Goal: Communication & Community: Answer question/provide support

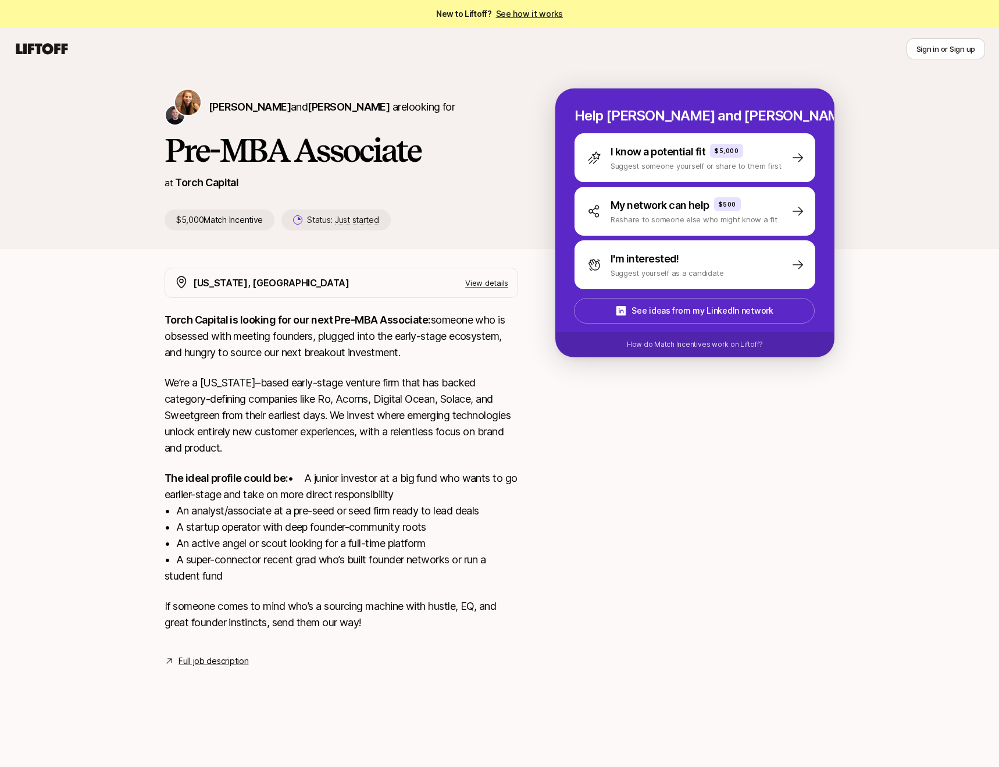
click at [212, 668] on link "Full job description" at bounding box center [214, 661] width 70 height 14
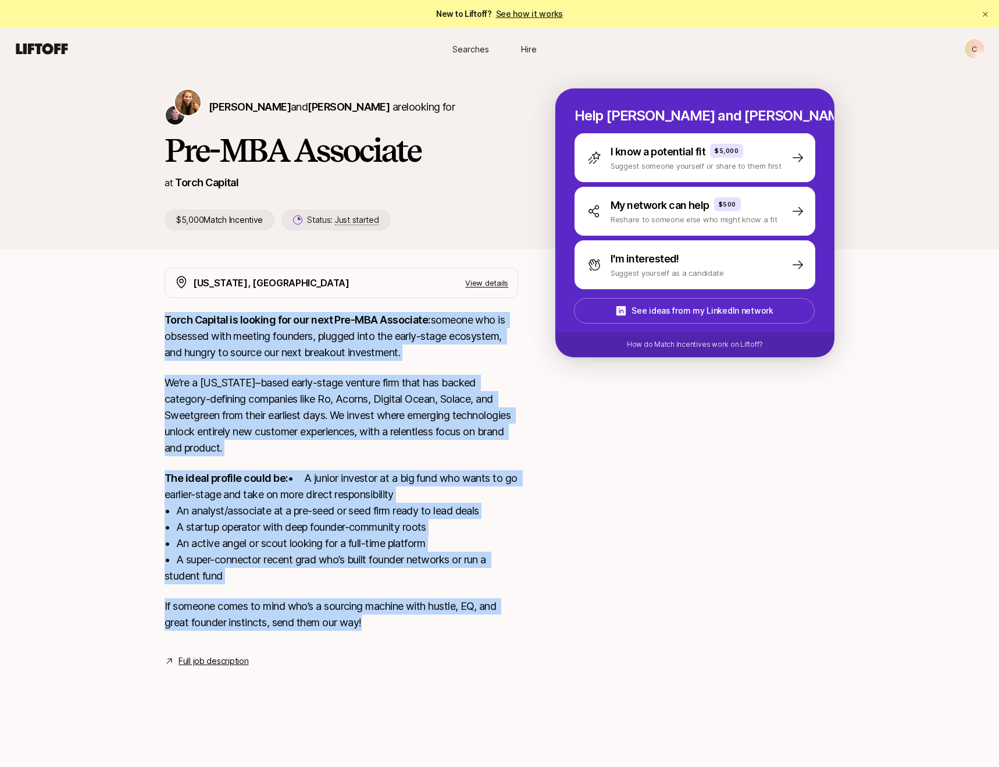
drag, startPoint x: 158, startPoint y: 315, endPoint x: 433, endPoint y: 647, distance: 431.3
click at [421, 652] on div "[US_STATE], [GEOGRAPHIC_DATA] View details Torch Capital is looking for our nex…" at bounding box center [500, 468] width 698 height 400
copy div "Lorem Ipsumdo si ametcon adi eli sedd Eiu-TEM Incididun: utlabor etd ma aliquae…"
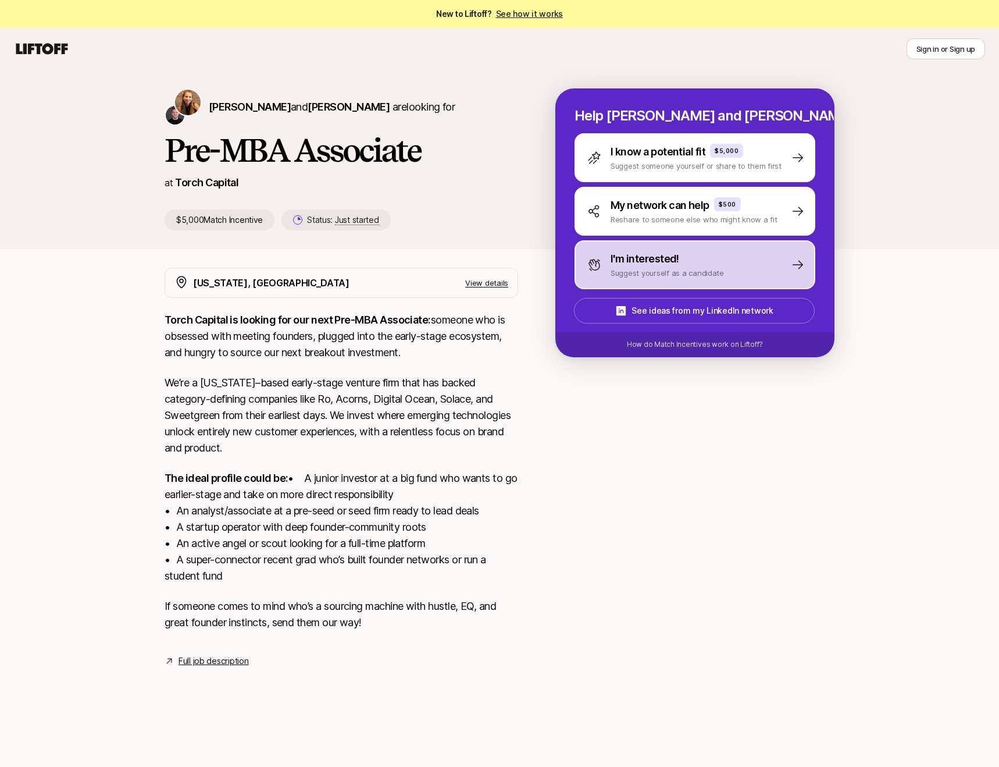
click at [614, 259] on p "I'm interested!" at bounding box center [645, 259] width 69 height 16
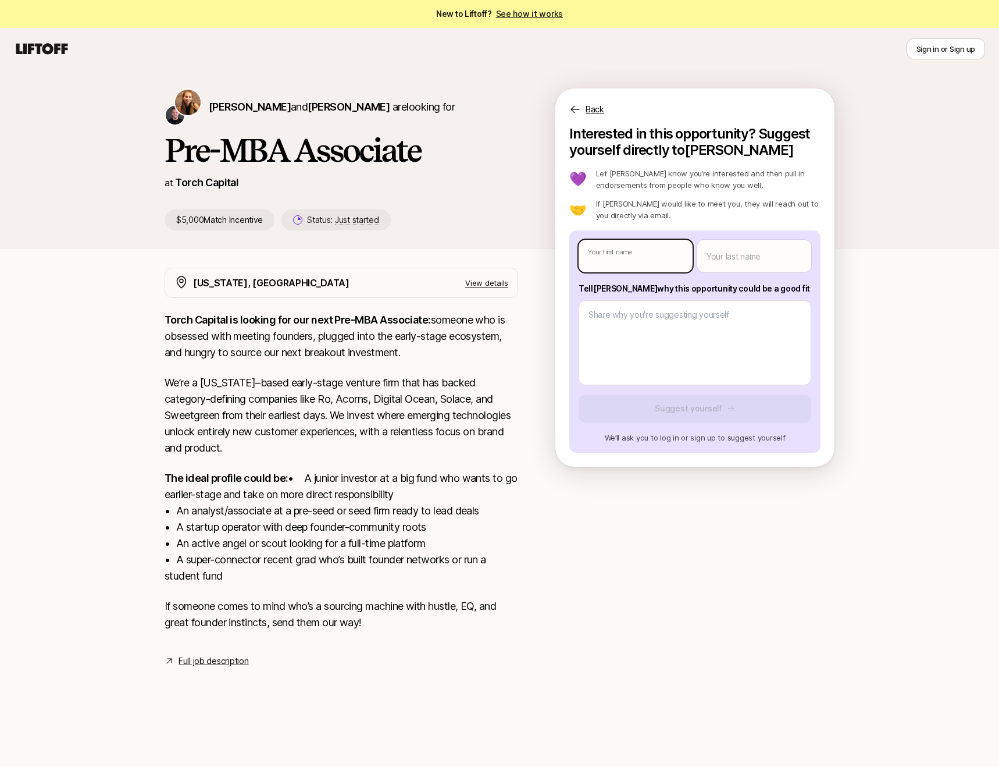
type textarea "x"
click at [616, 257] on body "New to Liftoff? See how it works Sign in or Sign up Sign in or Sign up Katie Re…" at bounding box center [499, 383] width 999 height 767
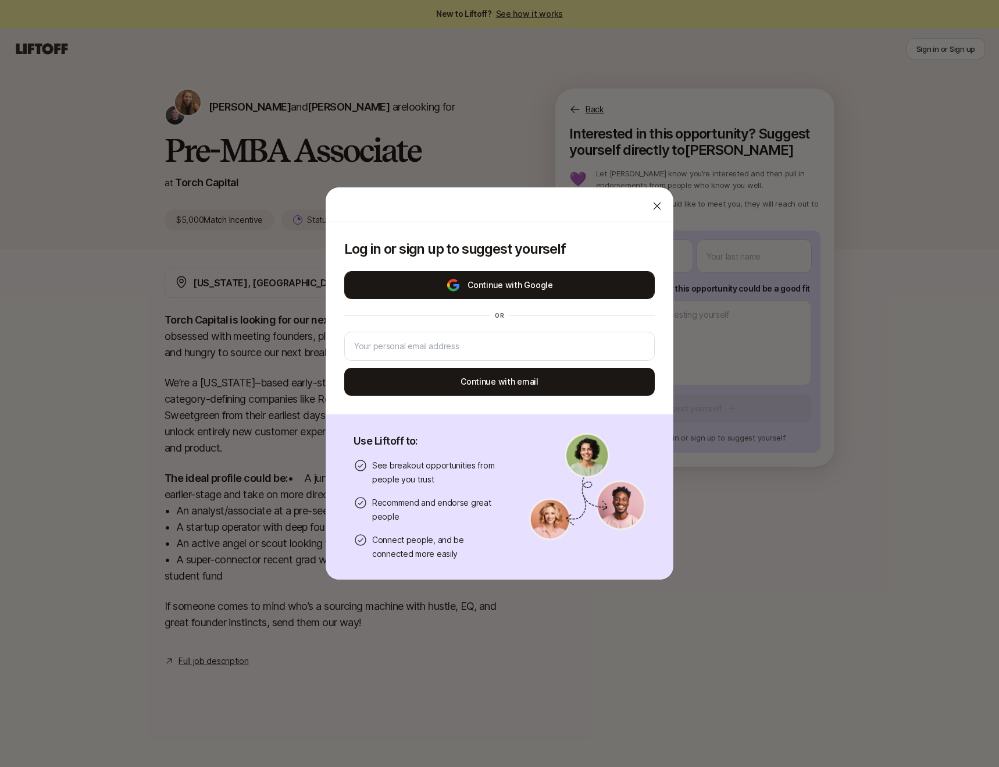
click at [583, 276] on button "Continue with Google" at bounding box center [499, 285] width 311 height 28
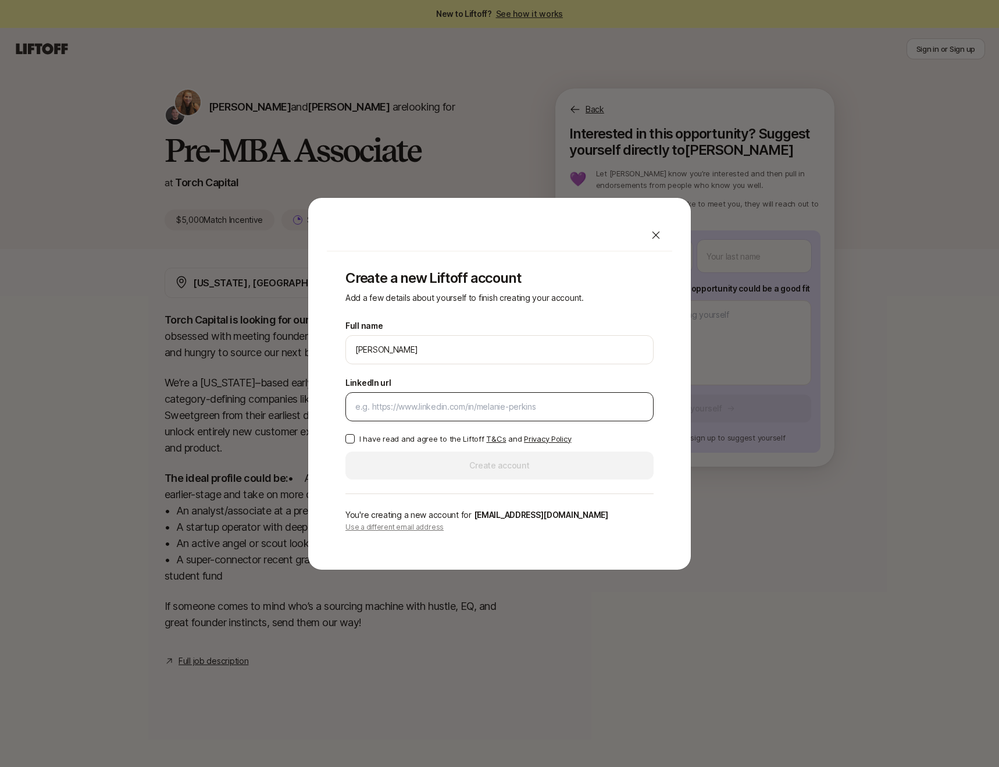
click at [525, 402] on input "LinkedIn url" at bounding box center [499, 407] width 288 height 14
paste input "https://www.linkedin.com/in/cameronbaker3/"
type input "https://www.linkedin.com/in/cameronbaker3/"
click at [356, 440] on label "I have read and agree to the Liftoff T&Cs and Privacy Policy" at bounding box center [499, 439] width 308 height 12
click at [355, 440] on button "I have read and agree to the Liftoff T&Cs and Privacy Policy" at bounding box center [349, 438] width 9 height 9
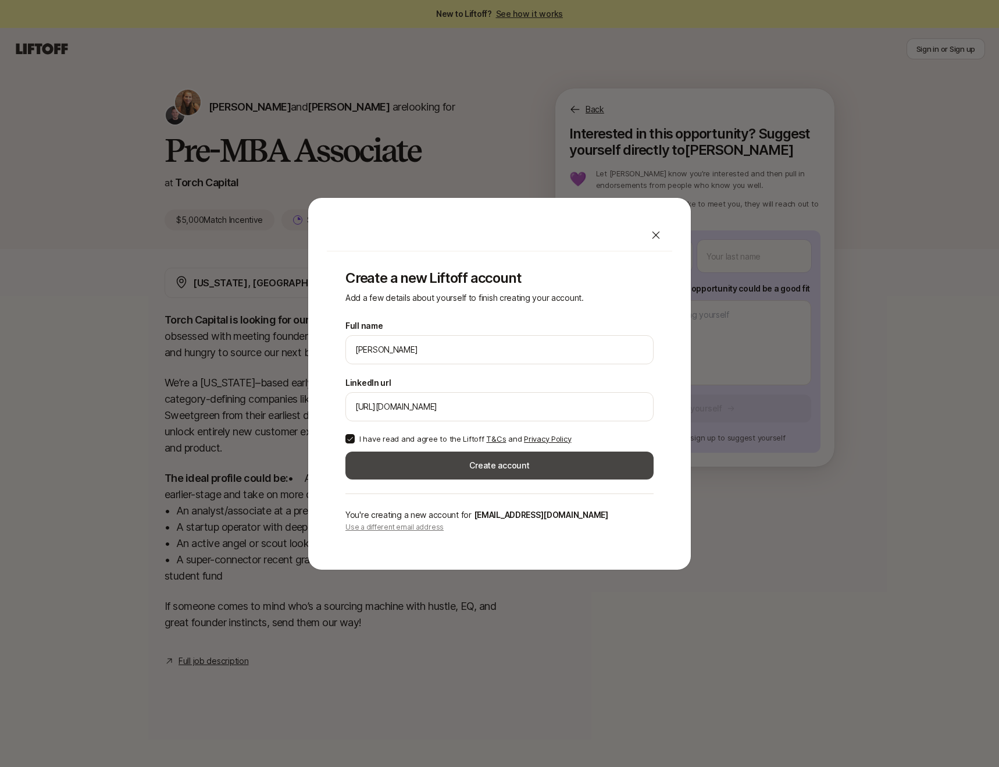
click at [372, 459] on button "Create account" at bounding box center [499, 465] width 308 height 28
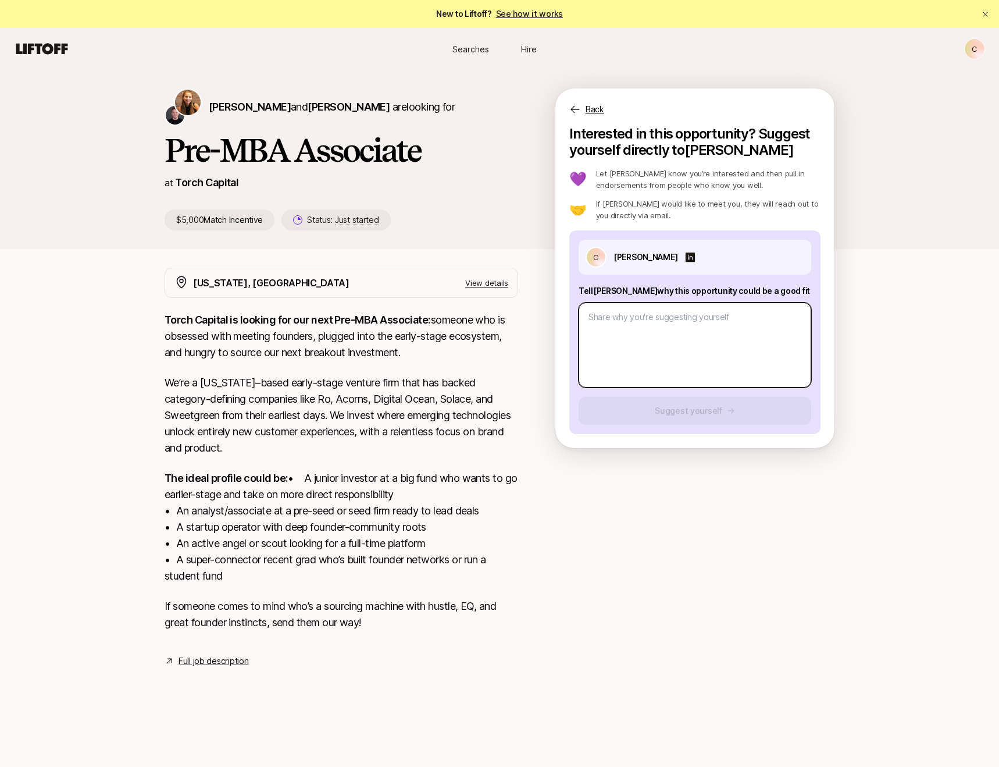
drag, startPoint x: 725, startPoint y: 318, endPoint x: 603, endPoint y: 291, distance: 125.6
click at [607, 291] on div "Tell Katie why this opportunity could be a good fit" at bounding box center [695, 336] width 233 height 104
click at [227, 668] on link "Full job description" at bounding box center [214, 661] width 70 height 14
click at [687, 350] on textarea at bounding box center [695, 344] width 233 height 85
paste textarea "I’m excited by the convergence of AI-driven consumer personalization and truste…"
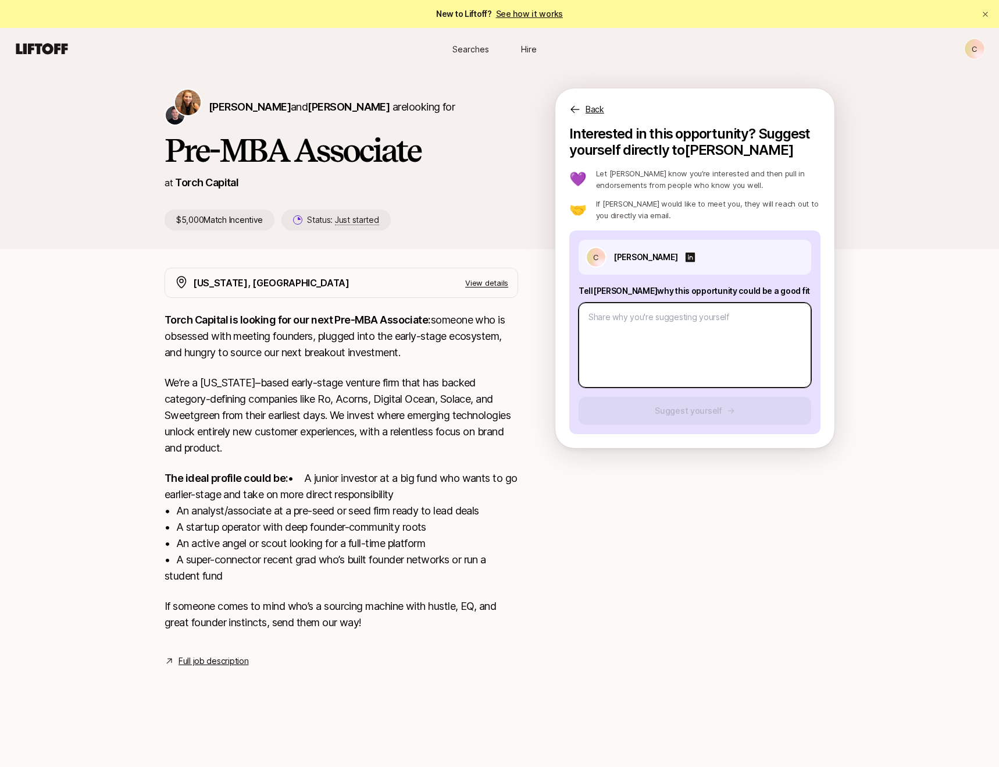
type textarea "x"
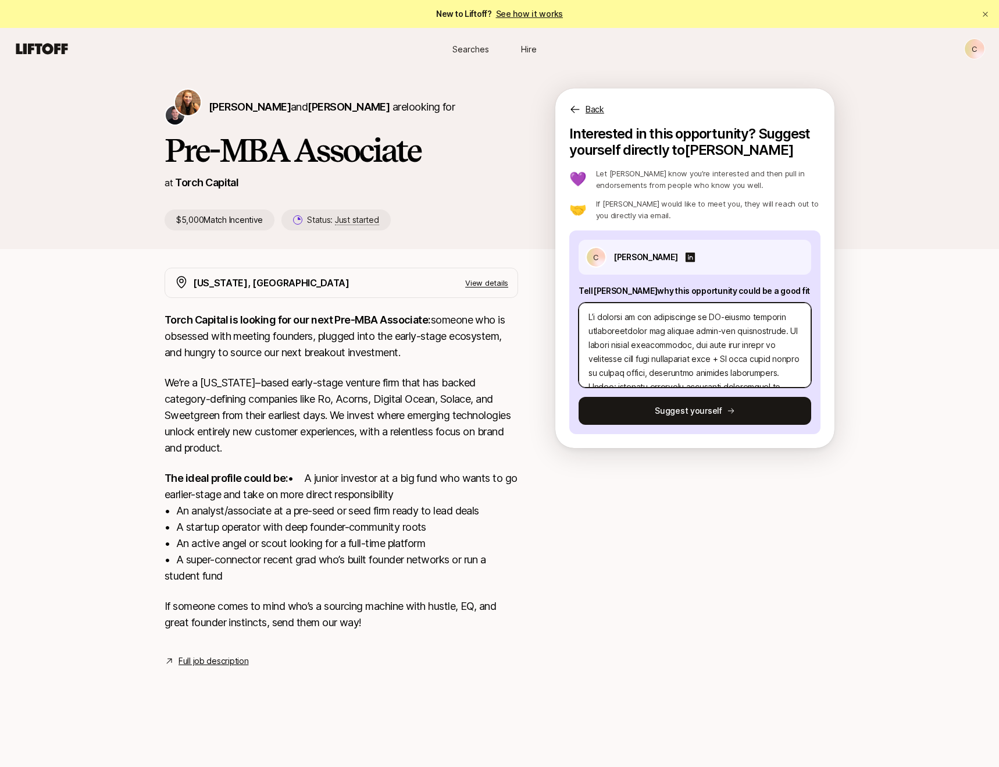
scroll to position [335, 0]
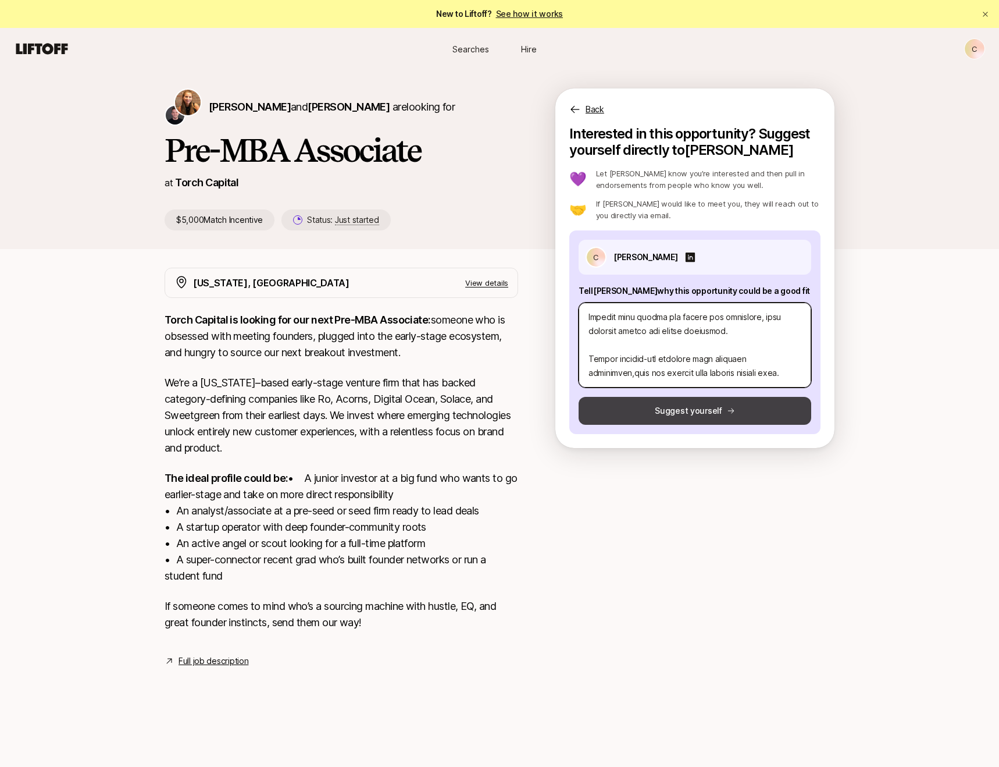
type textarea "I’m excited by the convergence of AI-driven consumer personalization and truste…"
click at [690, 407] on button "Suggest yourself" at bounding box center [695, 411] width 233 height 28
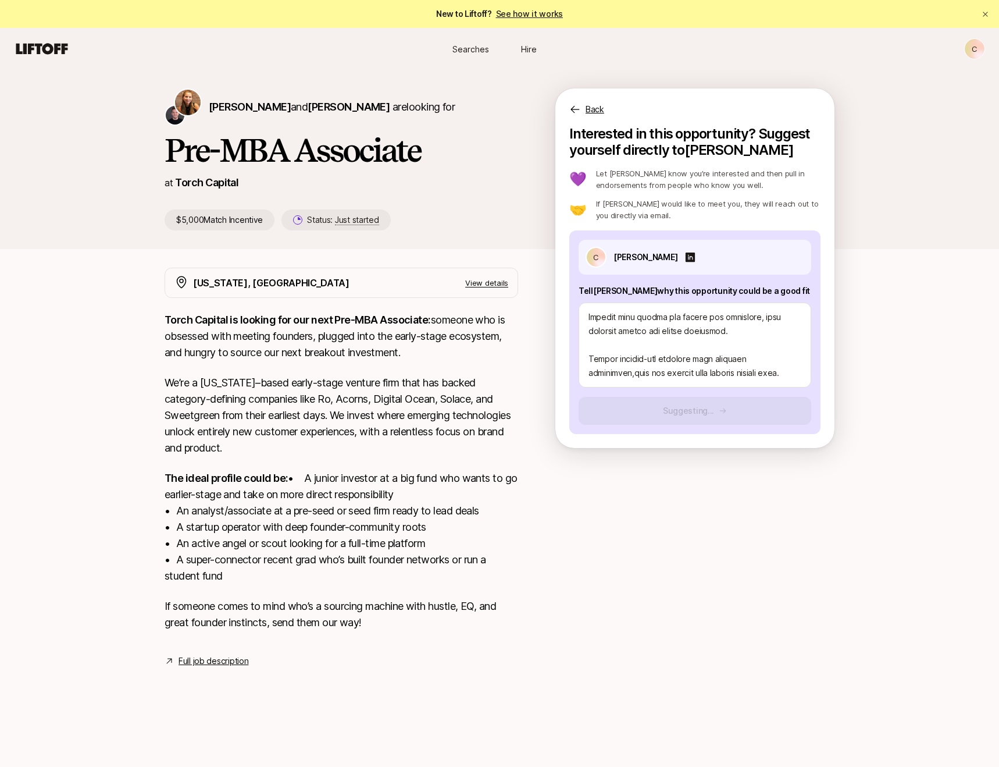
type textarea "x"
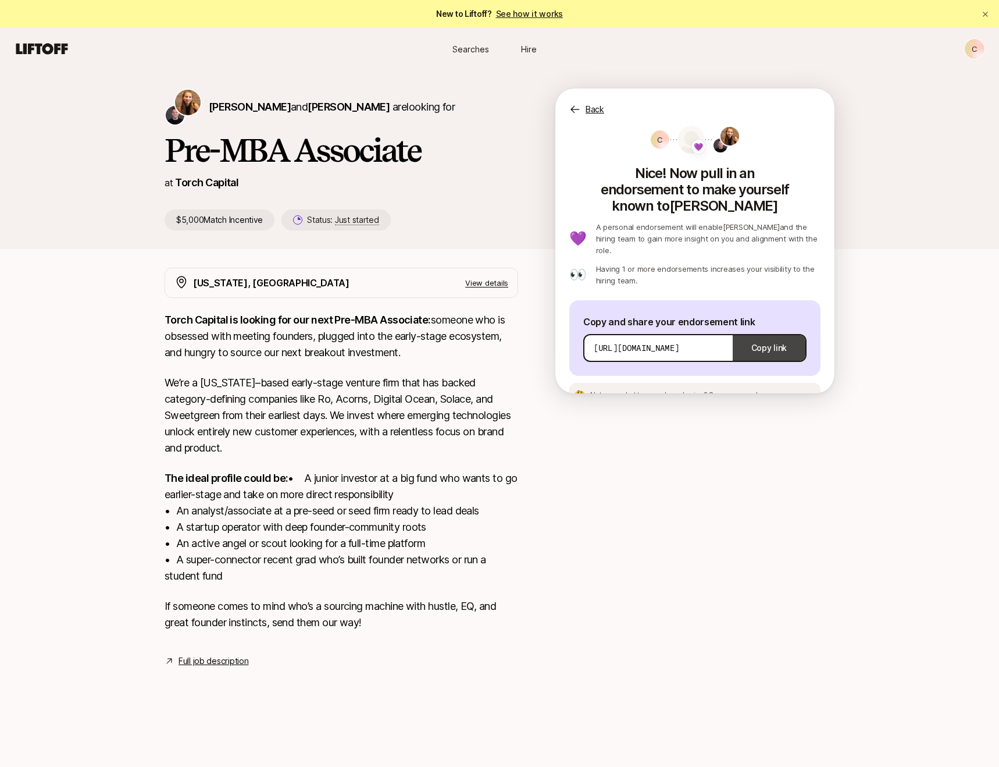
drag, startPoint x: 779, startPoint y: 319, endPoint x: 771, endPoint y: 324, distance: 9.2
click at [778, 332] on button "Copy link" at bounding box center [769, 348] width 73 height 33
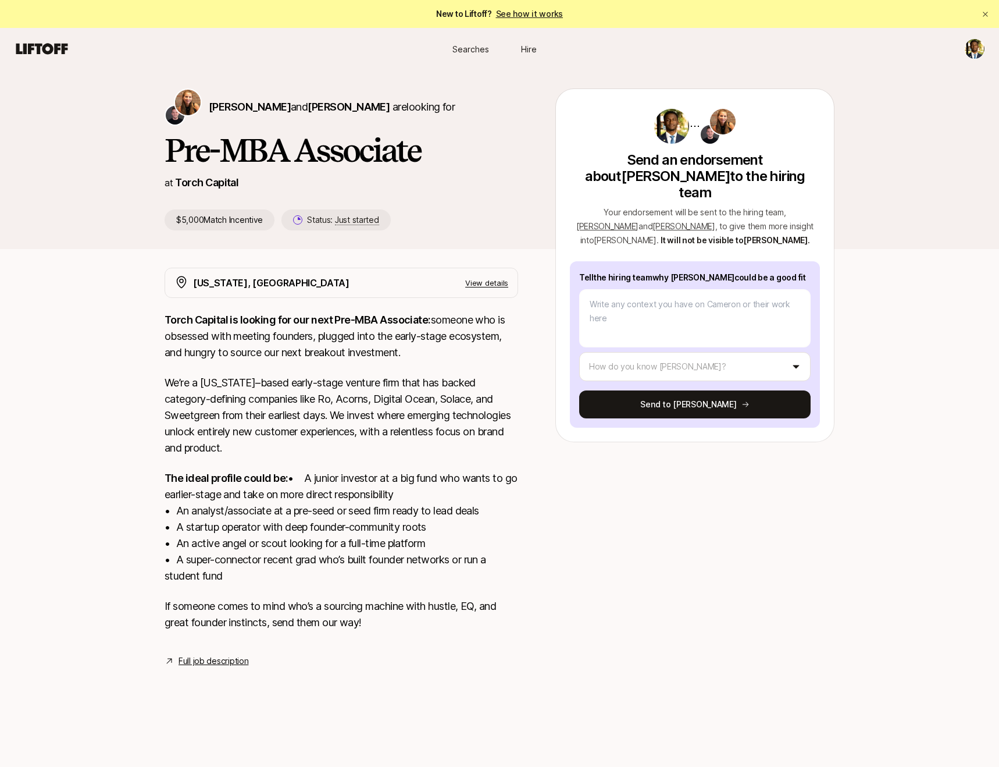
drag, startPoint x: 578, startPoint y: 256, endPoint x: 836, endPoint y: 254, distance: 258.8
click at [836, 254] on div "Katie Reiner and Christopher Harper are looking for Pre-MBA Associate at Torch …" at bounding box center [499, 169] width 999 height 198
click at [736, 309] on textarea at bounding box center [694, 318] width 231 height 58
paste textarea "I’d be a strong fit at Torch because I’ve built experience across capital marke…"
type textarea "x"
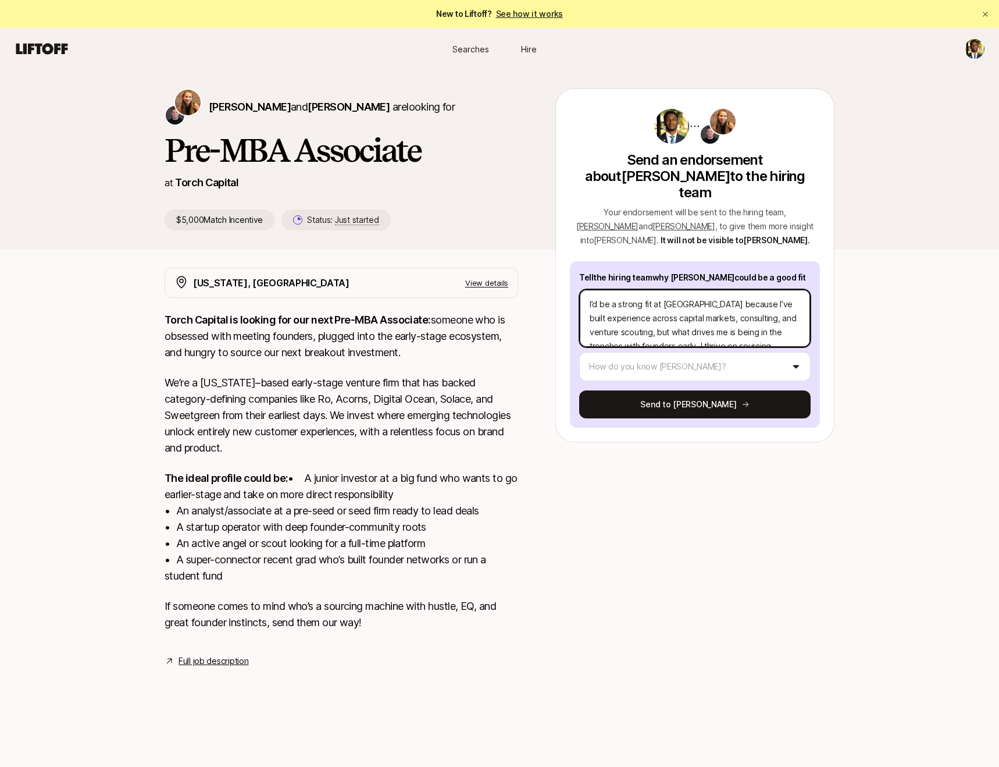
scroll to position [154, 0]
type textarea "I’d be a strong fit at Torch because I’ve built experience across capital marke…"
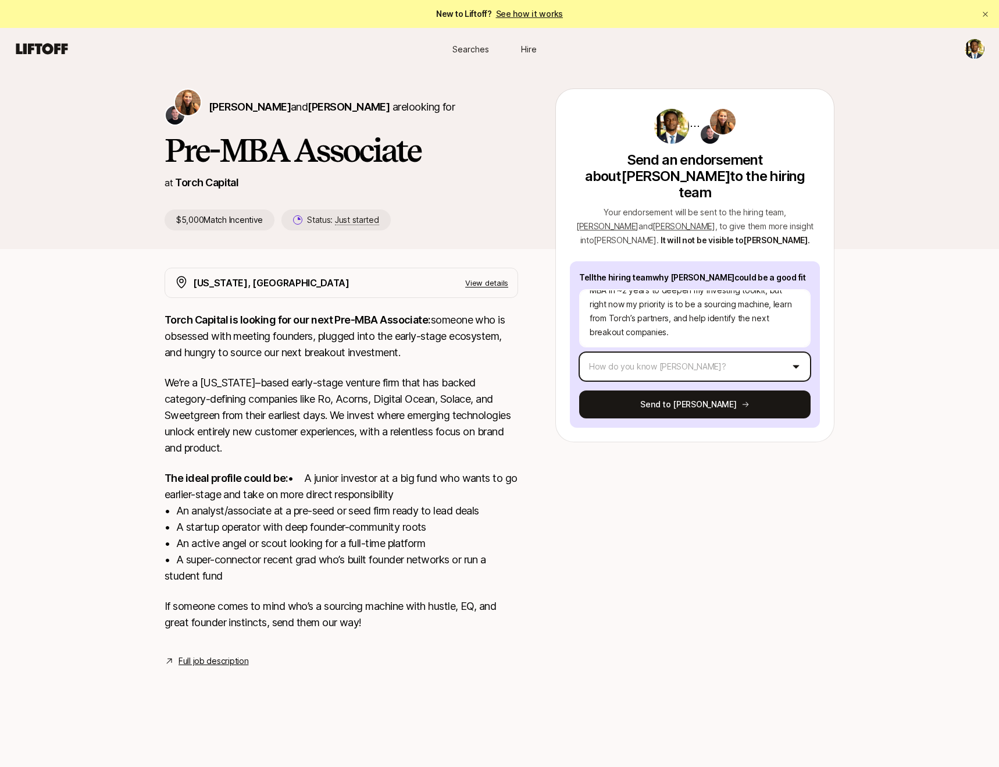
click at [747, 350] on html "New to Liftoff? See how it works Searches Hire Searches Hire Katie Reiner and C…" at bounding box center [499, 383] width 999 height 767
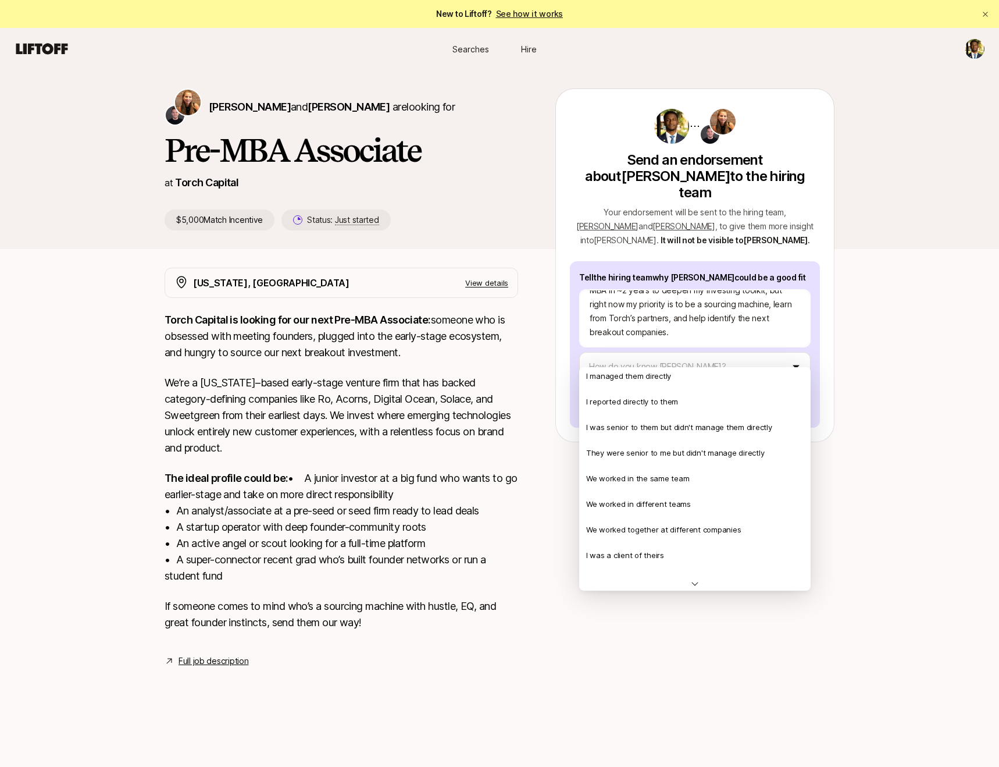
scroll to position [0, 0]
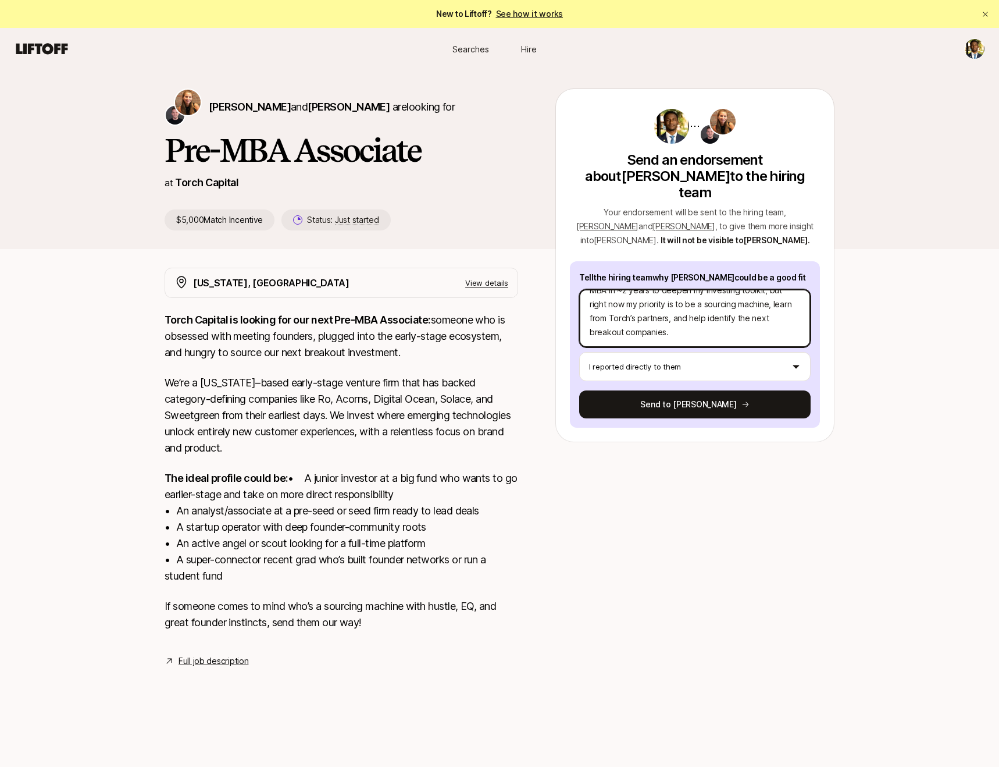
click at [664, 316] on textarea "I’d be a strong fit at Torch because I’ve built experience across capital marke…" at bounding box center [694, 318] width 231 height 58
type textarea "x"
type textarea "I’d be a strong fit at Torch because I’ve built experience across capital marke…"
type textarea "x"
type textarea "I’d be a strong fit at Torch because I’ve built experience across capital marke…"
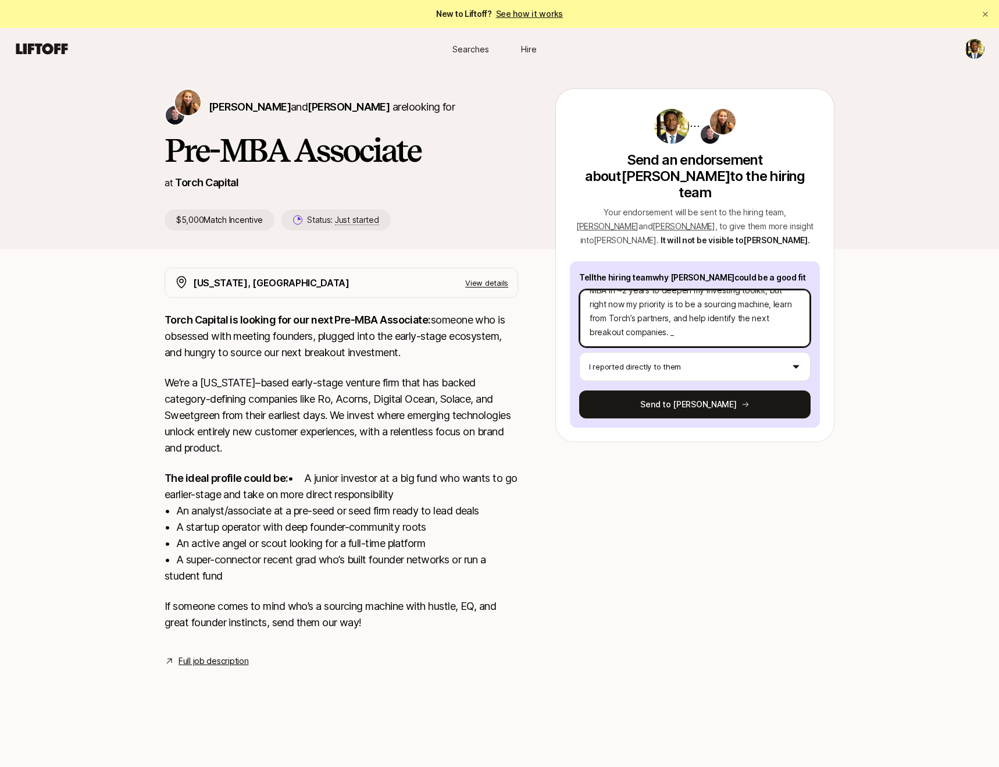
type textarea "x"
type textarea "I’d be a strong fit at Torch because I’ve built experience across capital marke…"
type textarea "x"
type textarea "I’d be a strong fit at Torch because I’ve built experience across capital marke…"
type textarea "x"
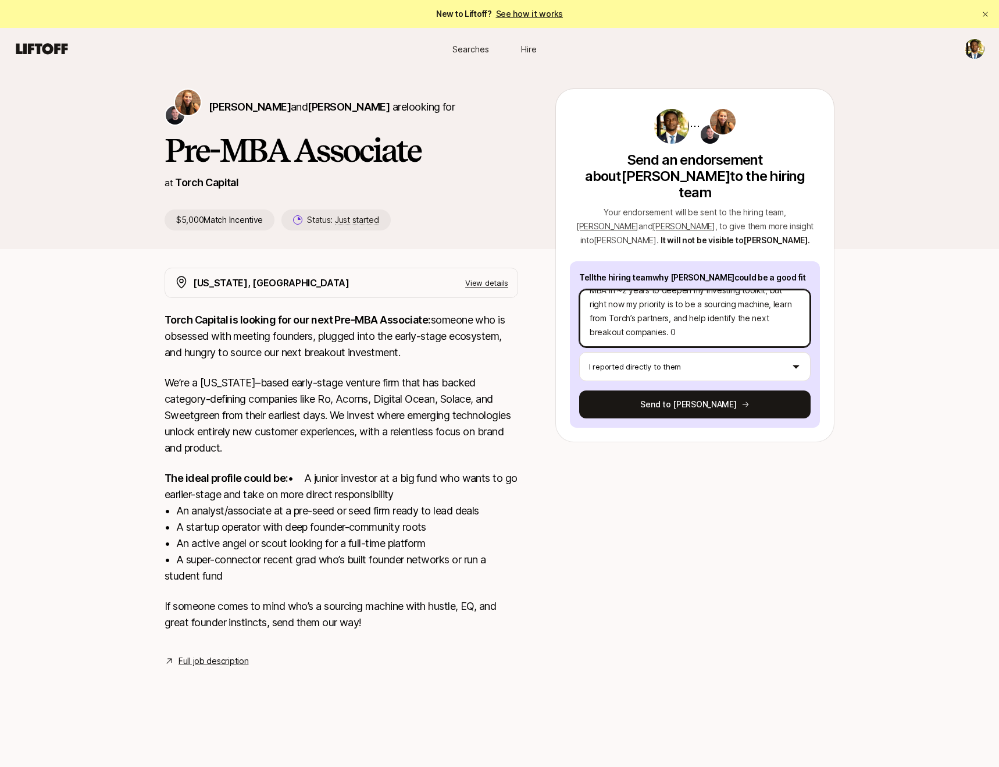
type textarea "I’d be a strong fit at Torch because I’ve built experience across capital marke…"
type textarea "x"
type textarea "I’d be a strong fit at Torch because I’ve built experience across capital marke…"
type textarea "x"
type textarea "I’d be a strong fit at Torch because I’ve built experience across capital marke…"
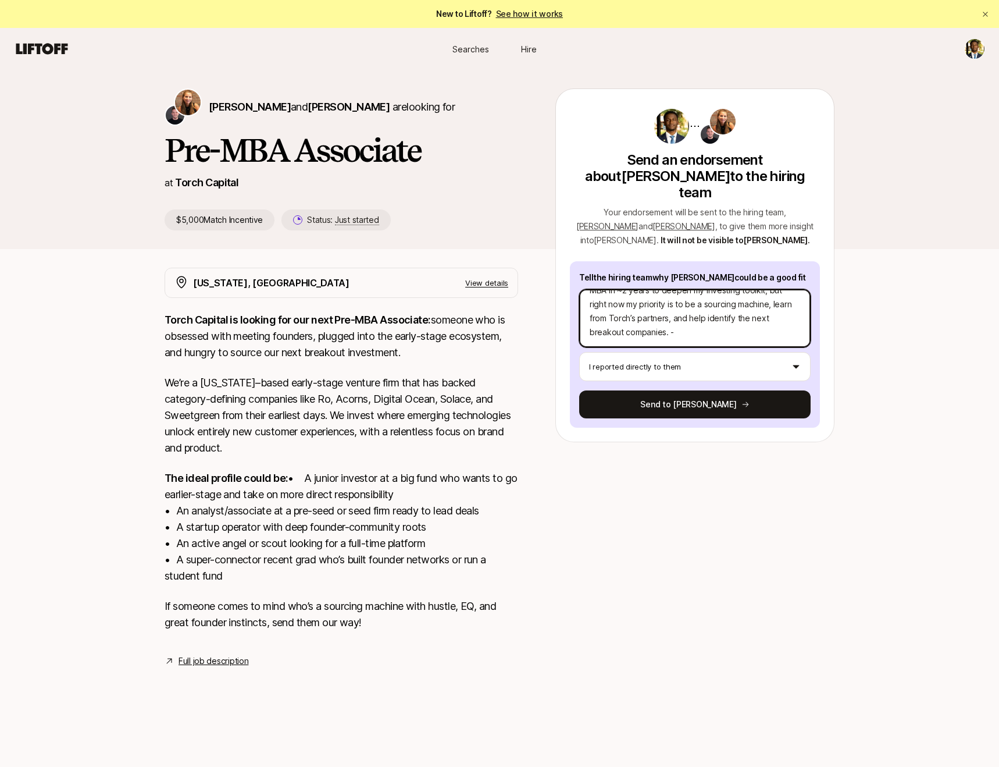
type textarea "x"
type textarea "I’d be a strong fit at Torch because I’ve built experience across capital marke…"
type textarea "x"
type textarea "I’d be a strong fit at Torch because I’ve built experience across capital marke…"
type textarea "x"
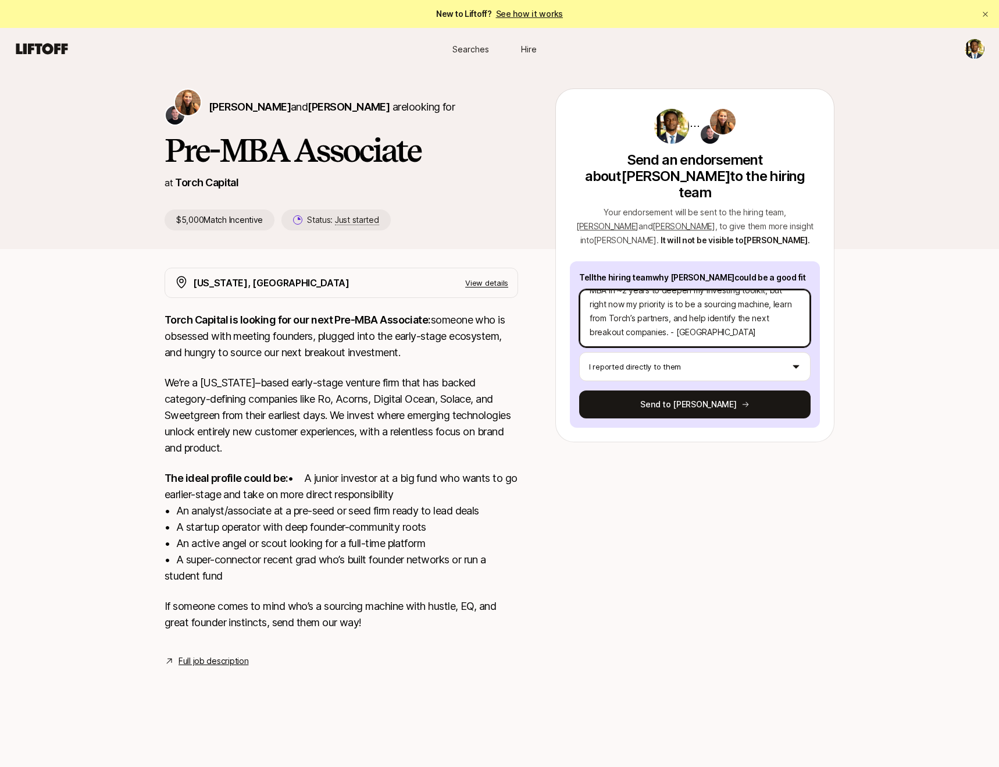
type textarea "I’d be a strong fit at Torch because I’ve built experience across capital marke…"
type textarea "x"
type textarea "I’d be a strong fit at Torch because I’ve built experience across capital marke…"
type textarea "x"
type textarea "I’d be a strong fit at Torch because I’ve built experience across capital marke…"
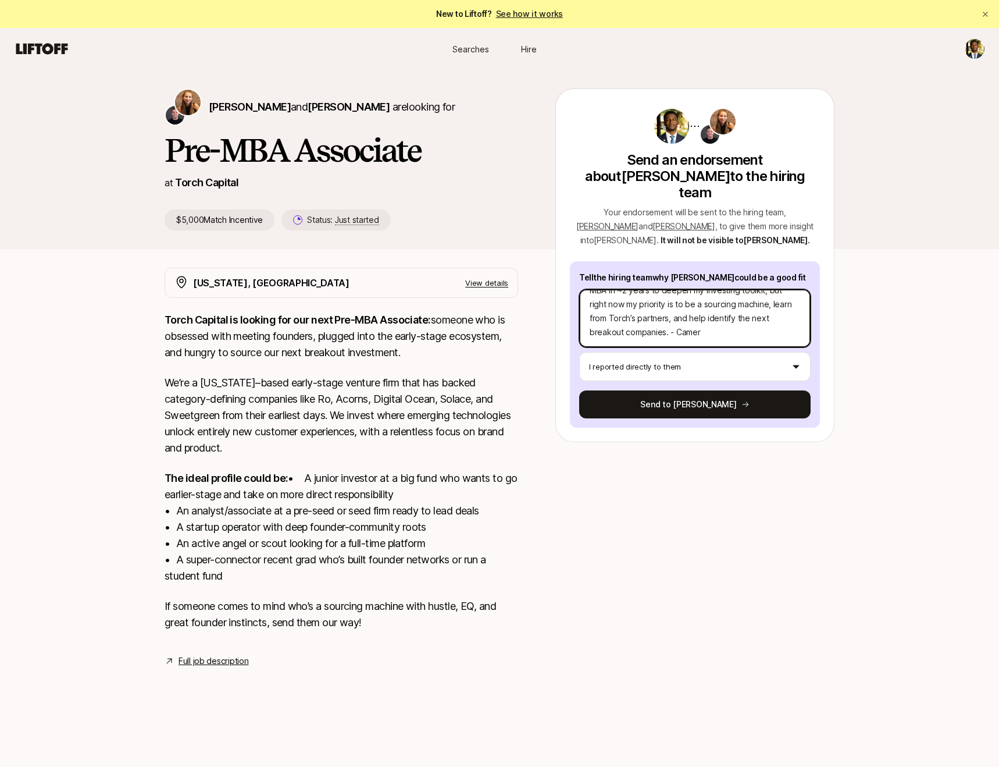
type textarea "x"
type textarea "I’d be a strong fit at Torch because I’ve built experience across capital marke…"
type textarea "x"
type textarea "I’d be a strong fit at Torch because I’ve built experience across capital marke…"
type textarea "x"
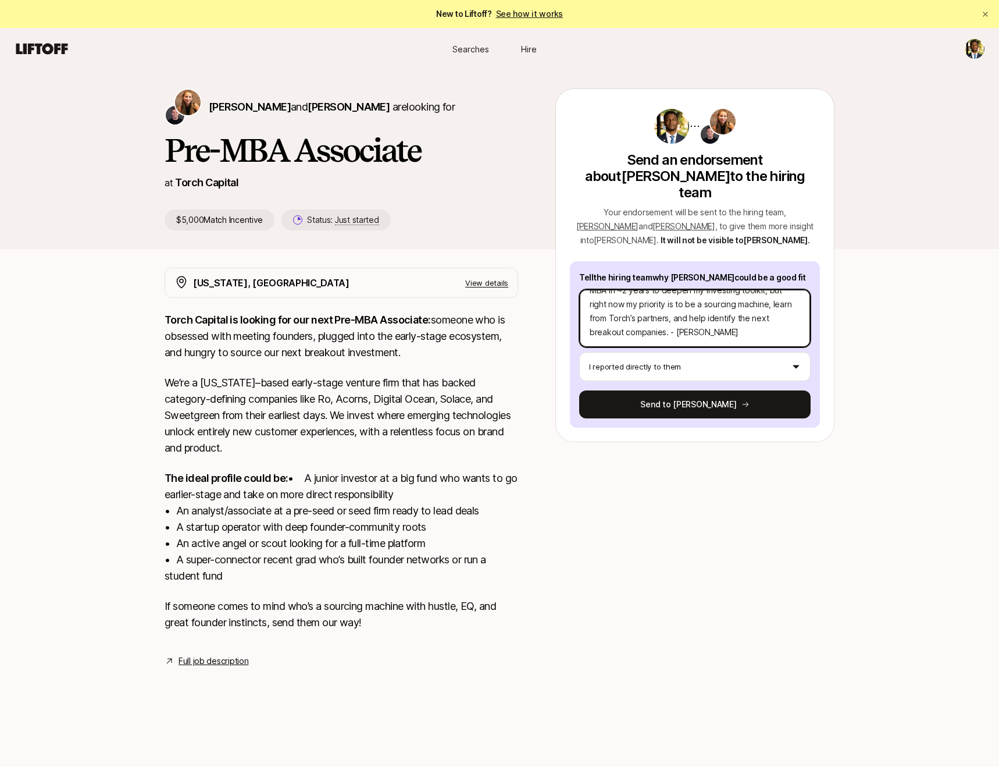
type textarea "I’d be a strong fit at Torch because I’ve built experience across capital marke…"
type textarea "x"
type textarea "I’d be a strong fit at Torch because I’ve built experience across capital marke…"
type textarea "x"
type textarea "I’d be a strong fit at Torch because I’ve built experience across capital marke…"
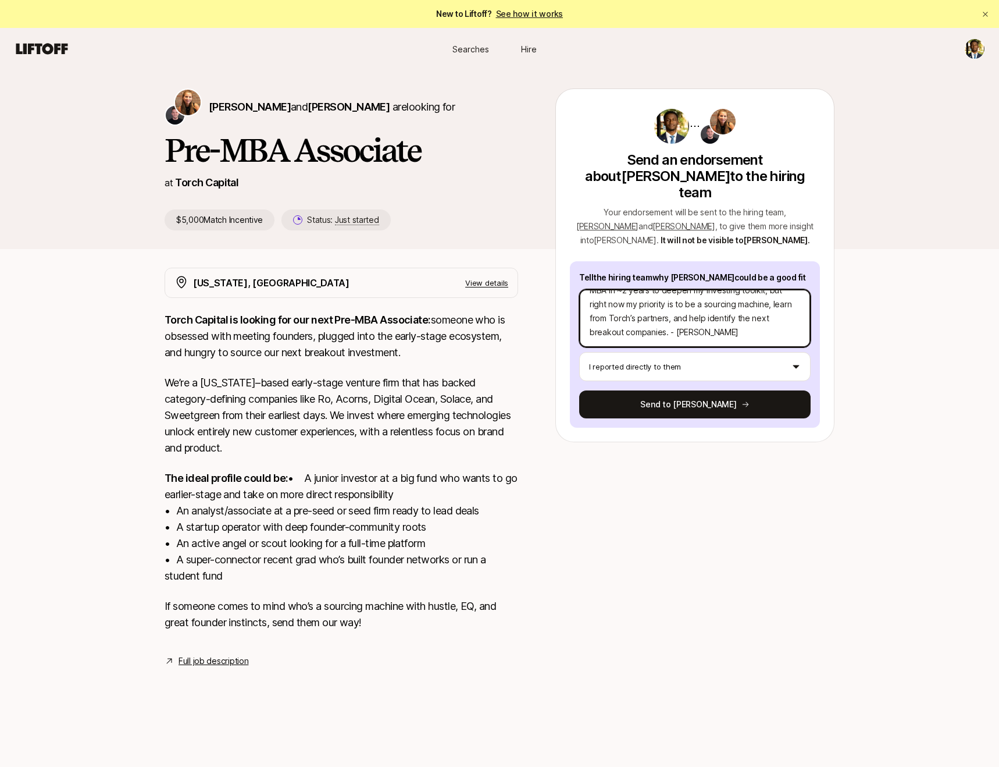
type textarea "x"
type textarea "I’d be a strong fit at Torch because I’ve built experience across capital marke…"
type textarea "x"
type textarea "I’d be a strong fit at Torch because I’ve built experience across capital marke…"
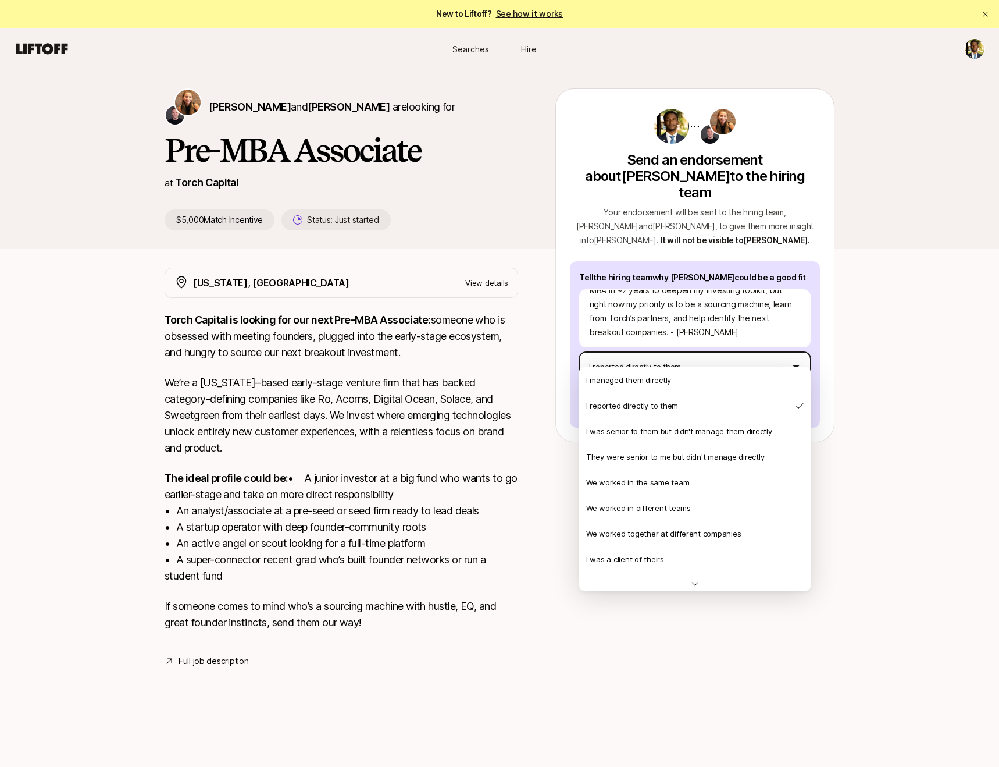
click at [689, 351] on html "New to Liftoff? See how it works Searches Hire Searches Hire Katie Reiner and C…" at bounding box center [499, 383] width 999 height 767
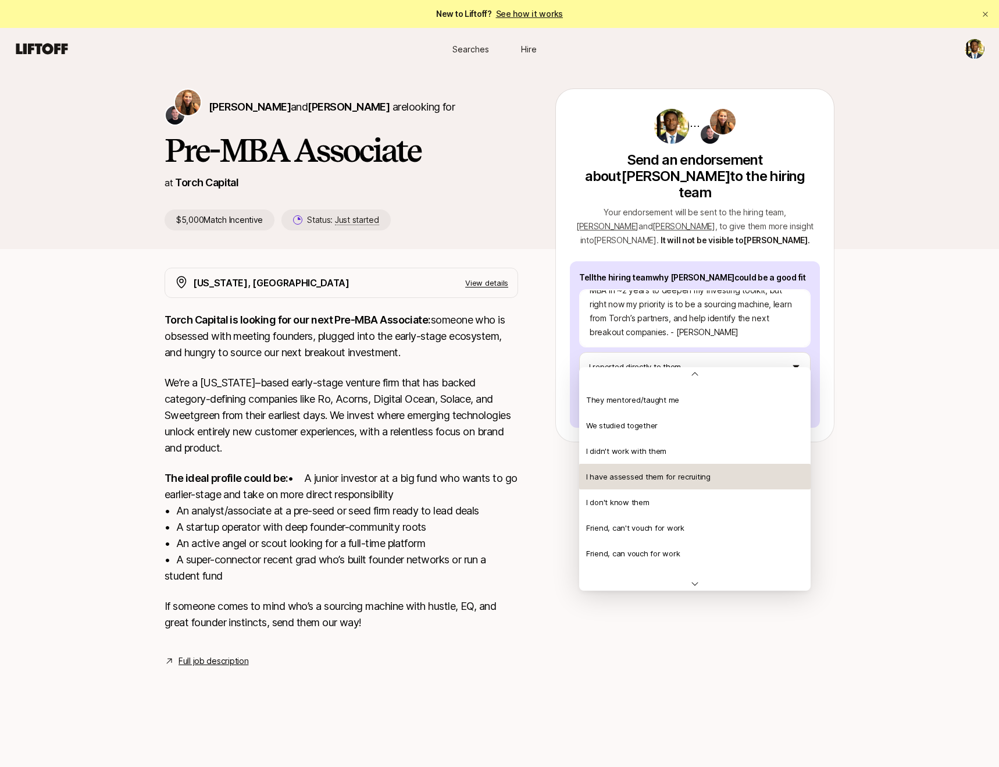
scroll to position [251, 0]
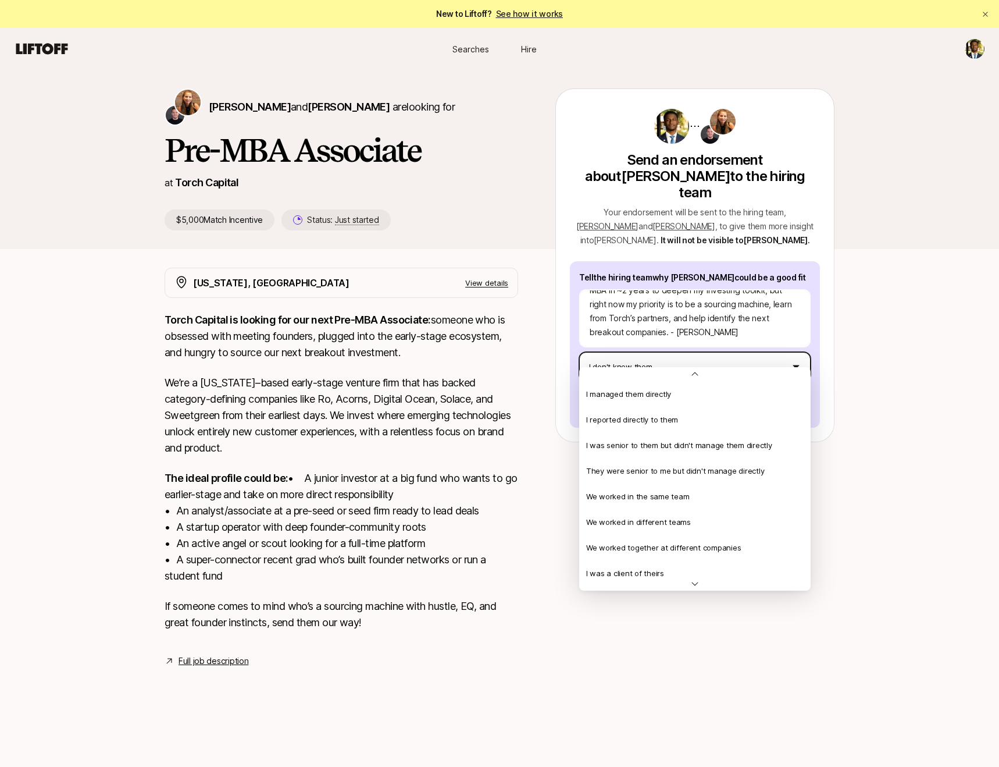
click at [665, 354] on html "New to Liftoff? See how it works Searches Hire Searches Hire Katie Reiner and C…" at bounding box center [499, 383] width 999 height 767
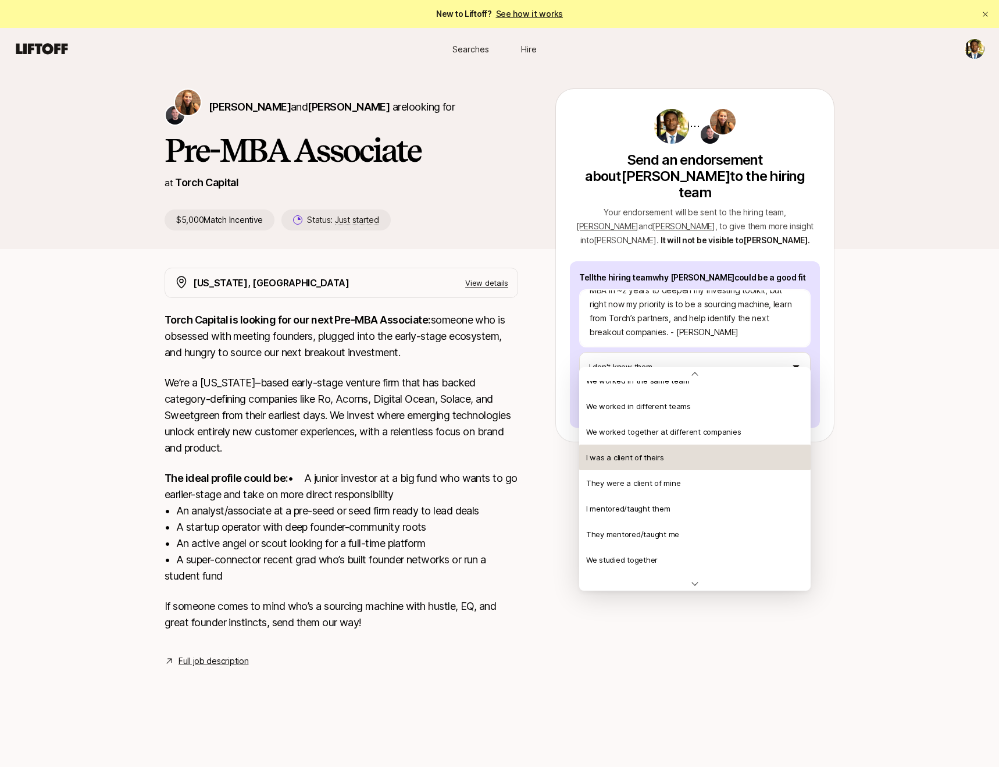
scroll to position [116, 0]
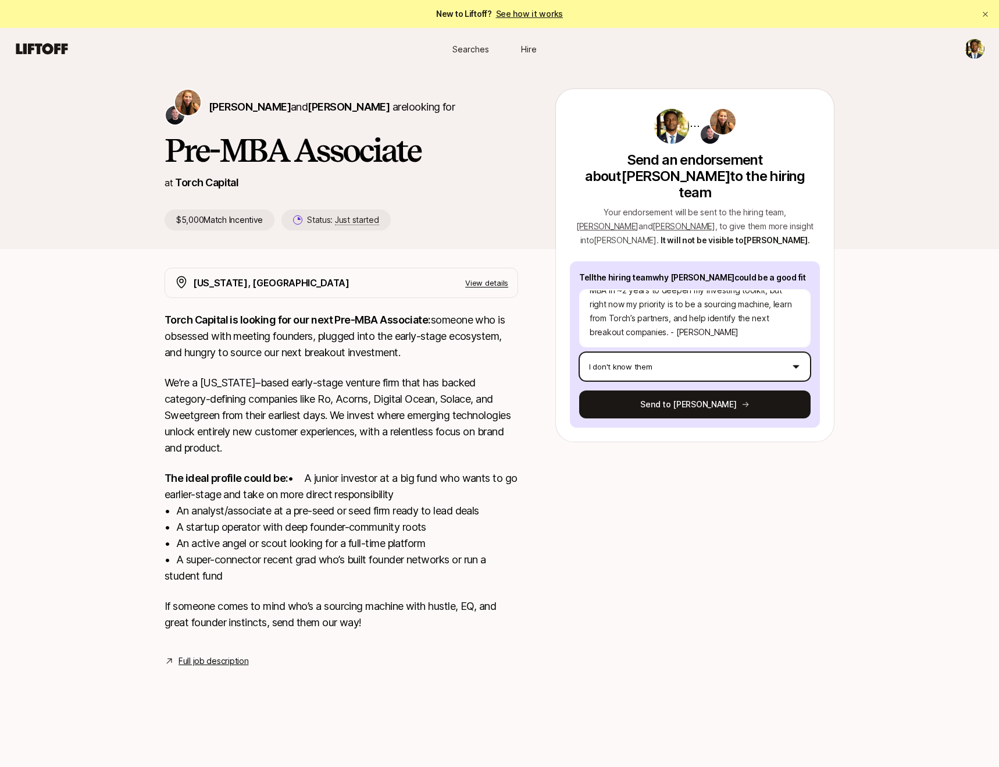
click at [542, 505] on html "New to Liftoff? See how it works Searches Hire Searches Hire Katie Reiner and C…" at bounding box center [499, 383] width 999 height 767
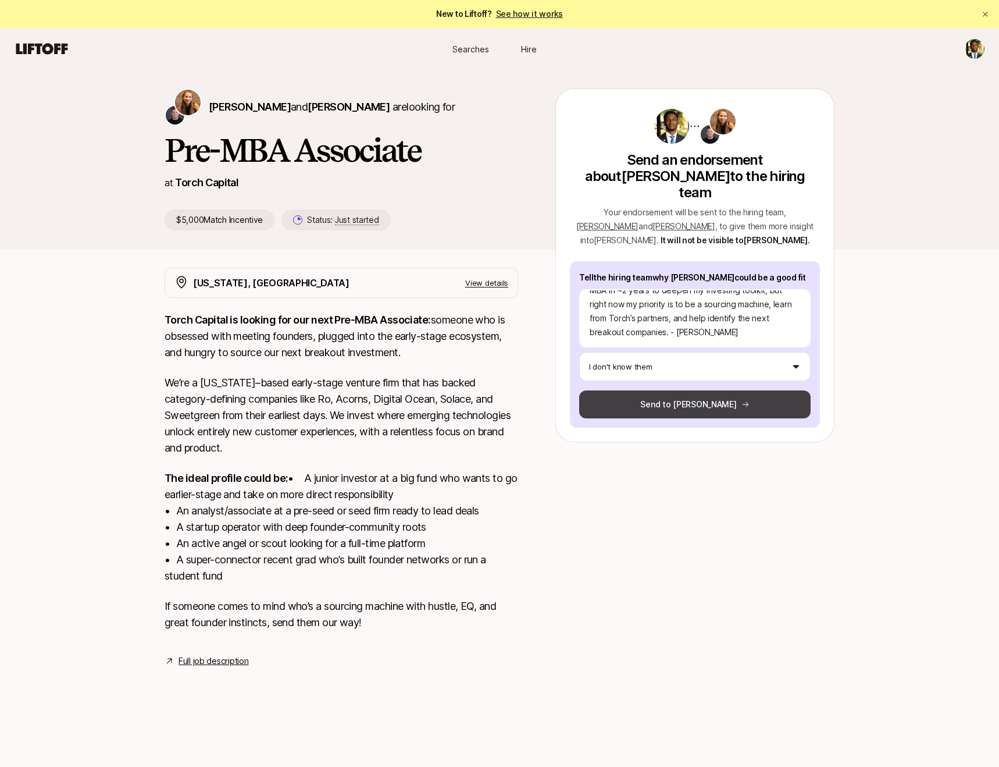
click at [632, 390] on button "Send to Katie" at bounding box center [694, 404] width 231 height 28
click at [705, 390] on button "Send to Katie" at bounding box center [694, 404] width 231 height 28
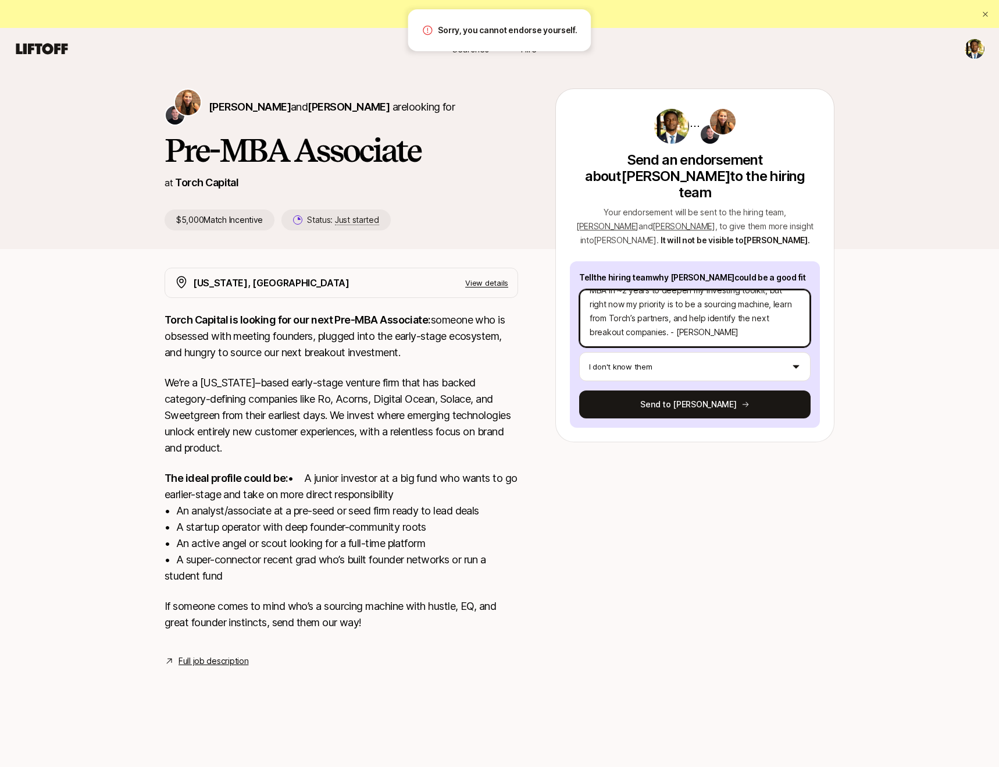
scroll to position [0, 0]
drag, startPoint x: 700, startPoint y: 316, endPoint x: 570, endPoint y: 172, distance: 194.4
click at [570, 172] on div "Send an endorsement about Cameron Baker to the hiring team Your endorsement wil…" at bounding box center [695, 268] width 250 height 320
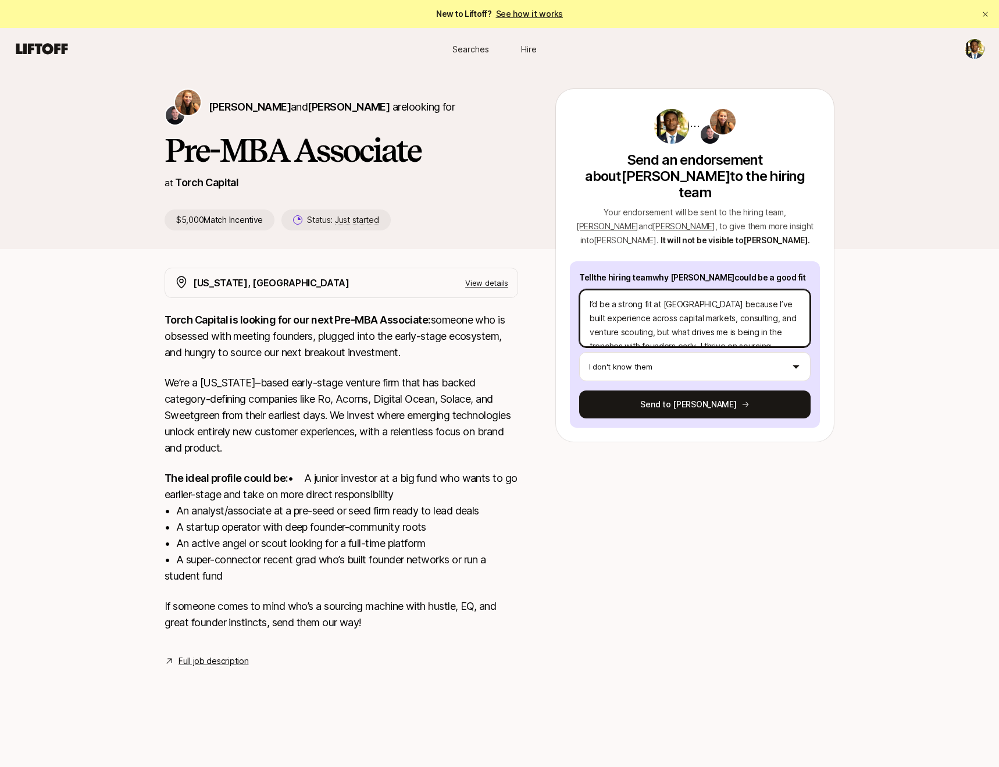
type textarea "x"
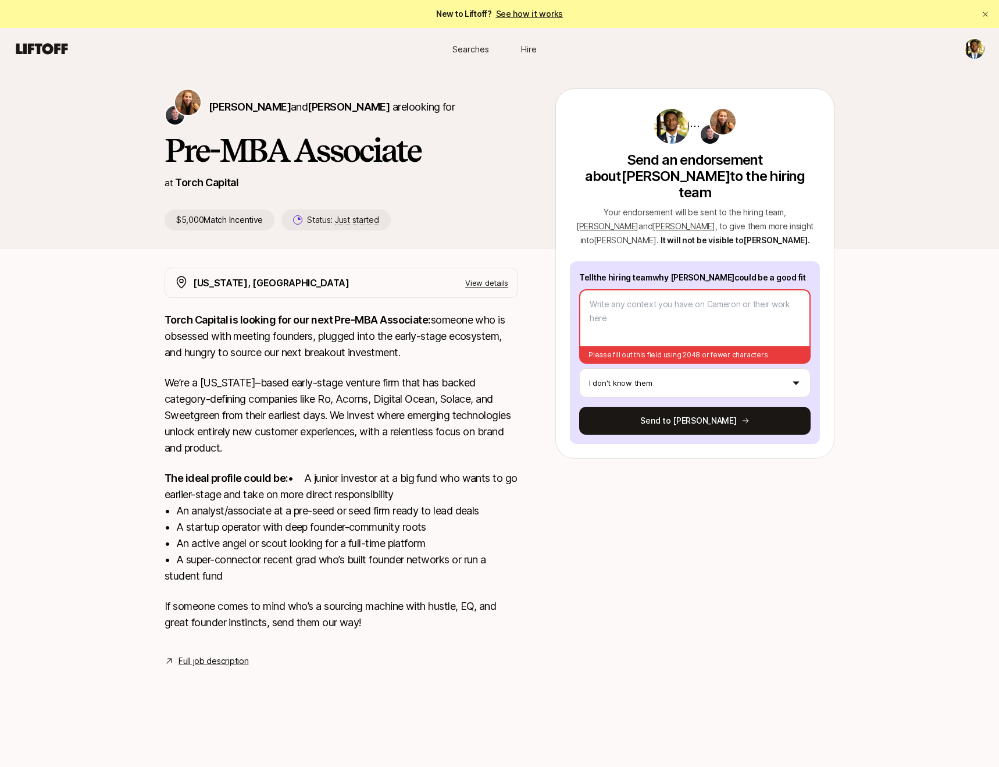
click at [639, 221] on span "[PERSON_NAME]" at bounding box center [607, 226] width 62 height 10
drag, startPoint x: 799, startPoint y: 195, endPoint x: 756, endPoint y: 190, distance: 44.0
click at [756, 205] on p "Your endorsement will be sent to the hiring team , Katie Reiner and Christopher…" at bounding box center [695, 226] width 250 height 42
copy span "Katie Reine"
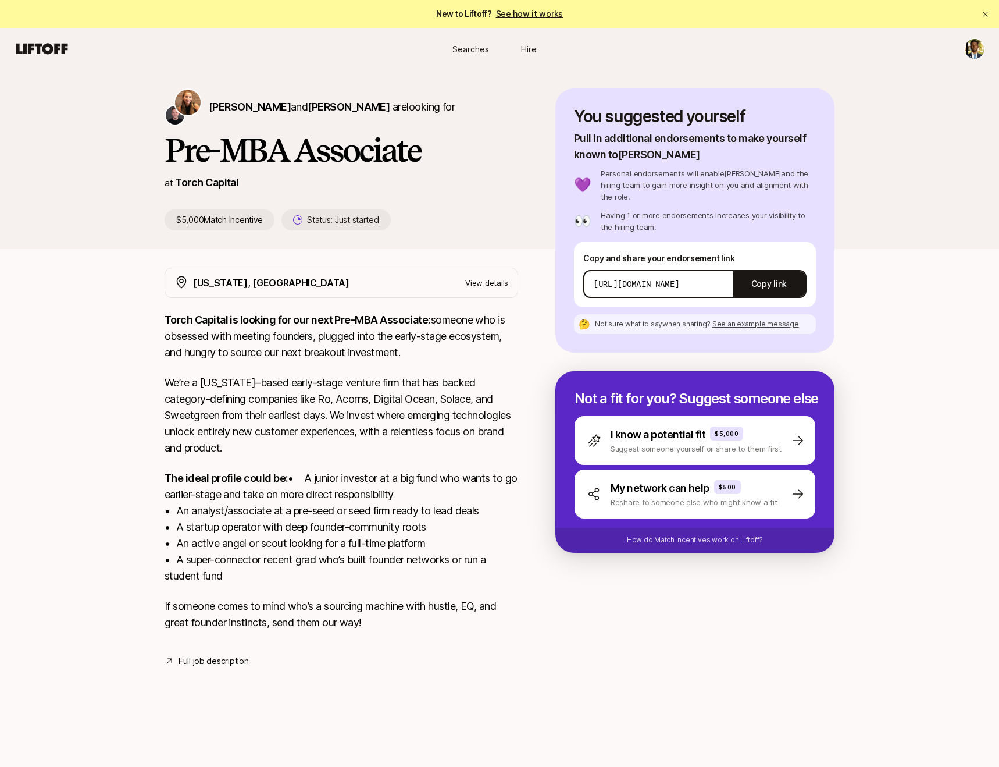
click at [480, 281] on p "View details" at bounding box center [486, 283] width 43 height 12
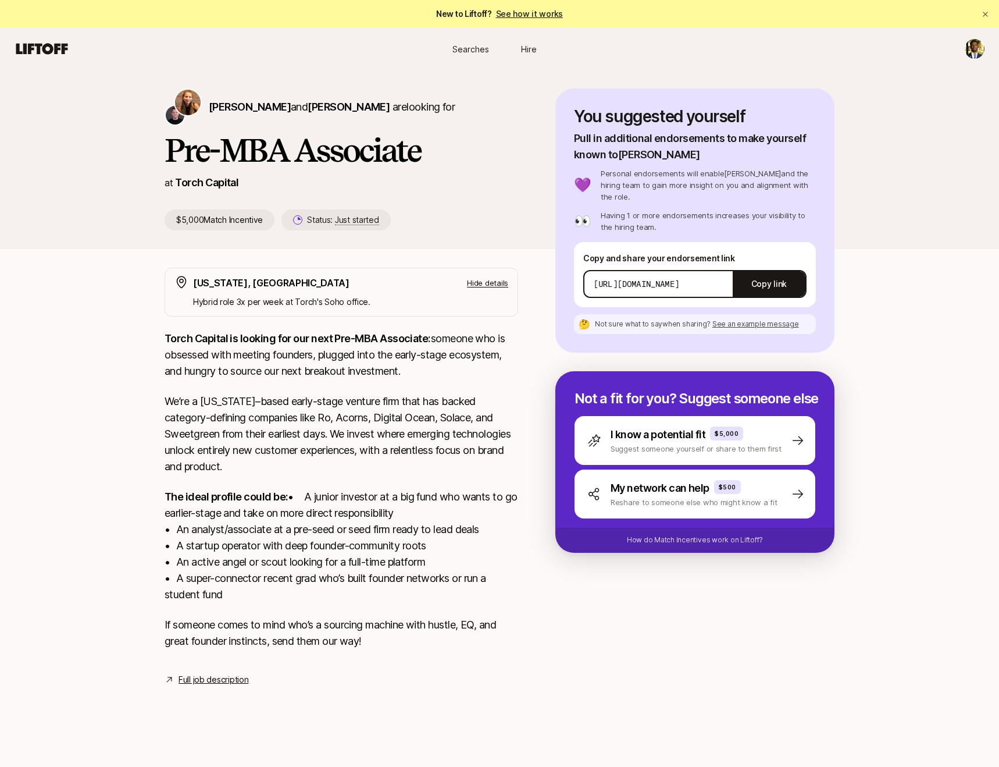
click at [222, 686] on link "Full job description" at bounding box center [214, 679] width 70 height 14
